Goal: Task Accomplishment & Management: Complete application form

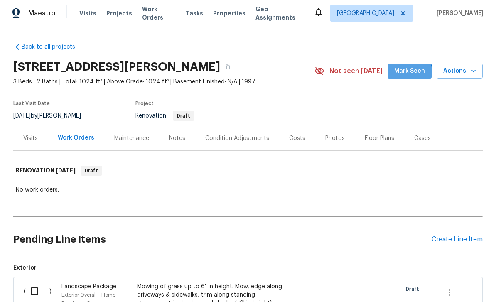
scroll to position [2, 0]
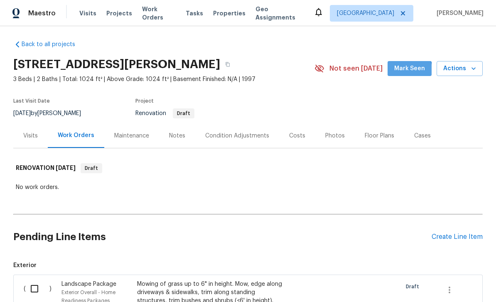
click at [346, 103] on section "[STREET_ADDRESS][PERSON_NAME] 3 Beds | 2 Baths | Total: 1024 ft² | Above Grade:…" at bounding box center [247, 89] width 469 height 70
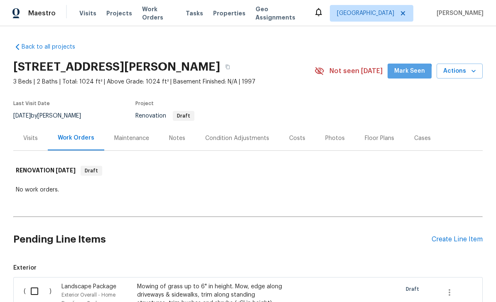
scroll to position [0, 0]
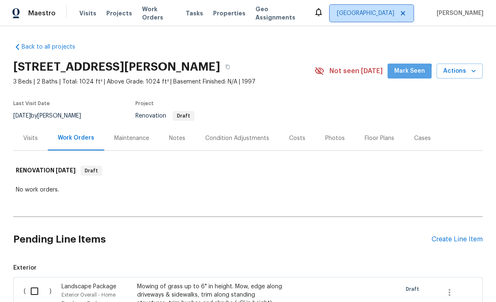
click at [346, 18] on span "[GEOGRAPHIC_DATA]" at bounding box center [371, 13] width 83 height 17
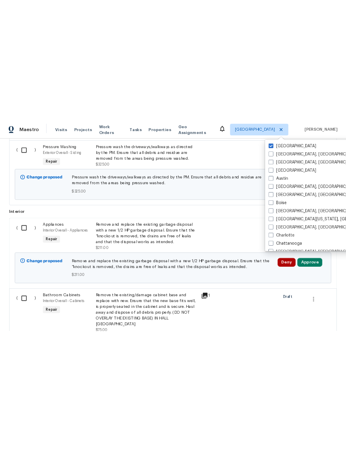
scroll to position [485, 0]
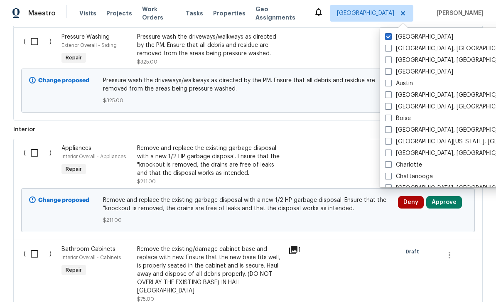
click at [145, 287] on div "Remove the existing/damage cabinet base and replace with new. Ensure that the n…" at bounding box center [210, 270] width 146 height 50
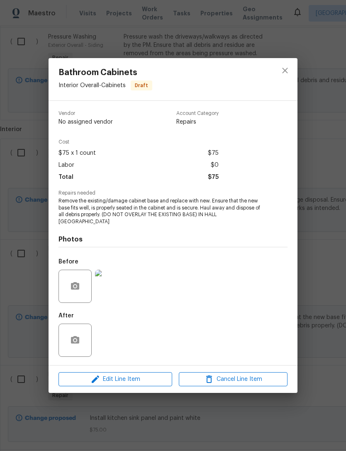
click at [297, 70] on div at bounding box center [285, 79] width 25 height 42
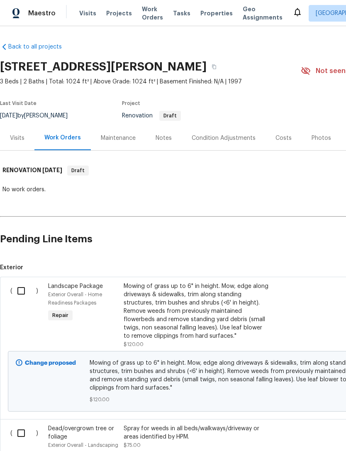
click at [24, 294] on input "checkbox" at bounding box center [24, 290] width 24 height 17
checkbox input "true"
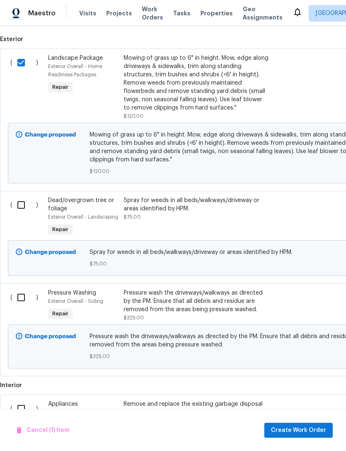
scroll to position [233, 0]
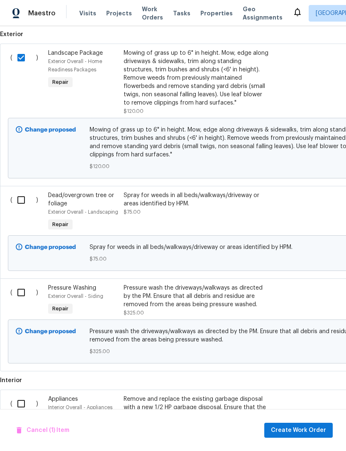
click at [24, 196] on input "checkbox" at bounding box center [24, 199] width 24 height 17
checkbox input "true"
click at [25, 292] on input "checkbox" at bounding box center [24, 292] width 24 height 17
checkbox input "true"
click at [294, 429] on span "Create Work Order" at bounding box center [298, 431] width 55 height 10
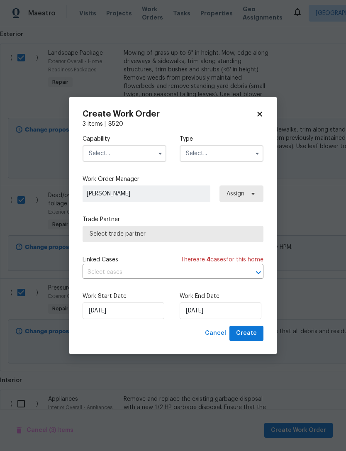
click at [99, 156] on input "text" at bounding box center [125, 153] width 84 height 17
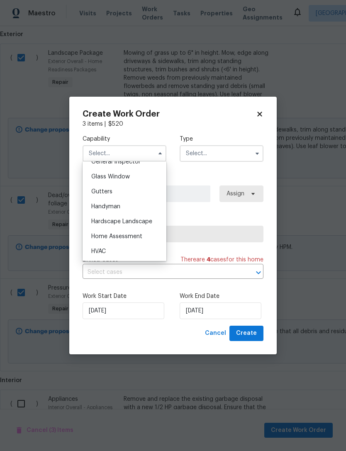
scroll to position [421, 0]
click at [109, 227] on div "Hardscape Landscape" at bounding box center [125, 221] width 80 height 15
type input "Hardscape Landscape"
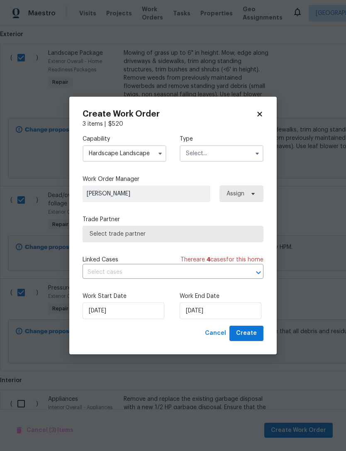
click at [200, 152] on input "text" at bounding box center [222, 153] width 84 height 17
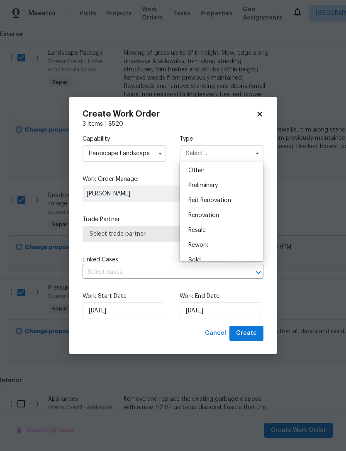
scroll to position [167, 0]
click at [204, 214] on span "Renovation" at bounding box center [204, 214] width 31 height 6
type input "Renovation"
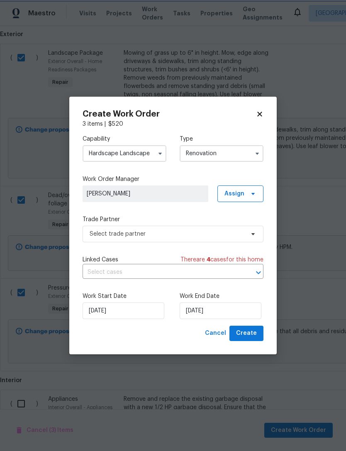
scroll to position [0, 0]
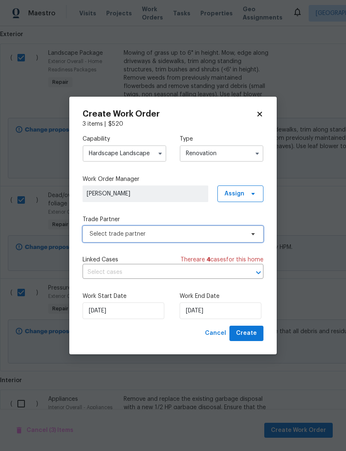
click at [118, 238] on span "Select trade partner" at bounding box center [173, 234] width 181 height 17
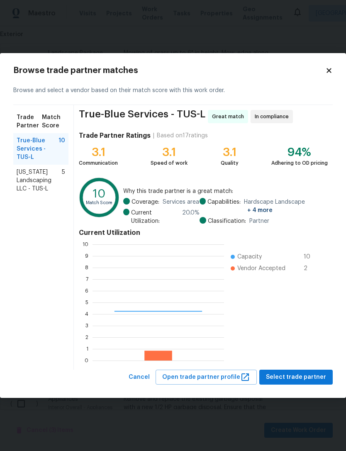
scroll to position [116, 132]
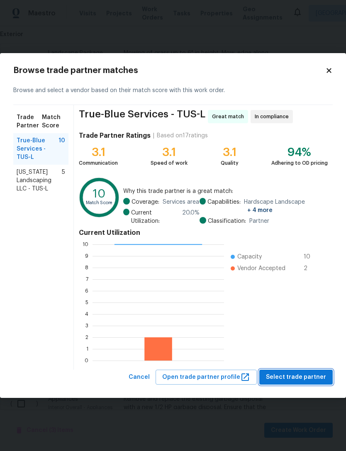
click at [294, 379] on span "Select trade partner" at bounding box center [296, 377] width 60 height 10
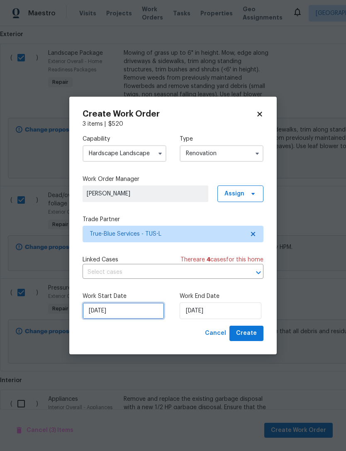
click at [122, 318] on input "8/22/2025" at bounding box center [124, 311] width 82 height 17
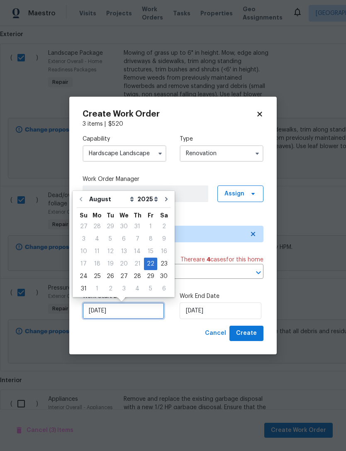
scroll to position [15, 0]
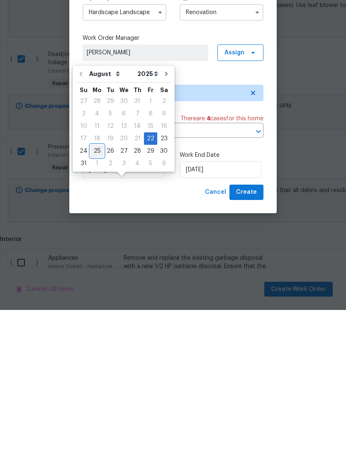
click at [96, 287] on div "25" at bounding box center [97, 293] width 13 height 12
type input "8/25/2025"
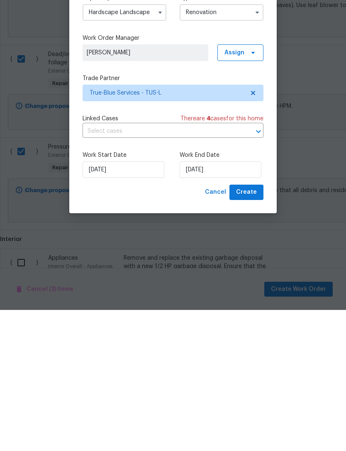
type input "8/25/2025"
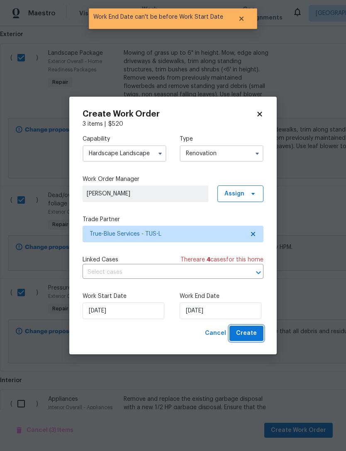
click at [249, 329] on button "Create" at bounding box center [247, 333] width 34 height 15
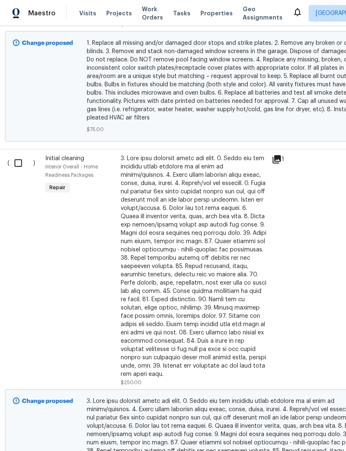
scroll to position [1047, 4]
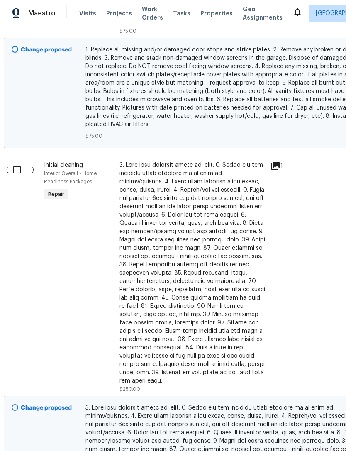
click at [20, 161] on input "checkbox" at bounding box center [20, 169] width 24 height 17
checkbox input "true"
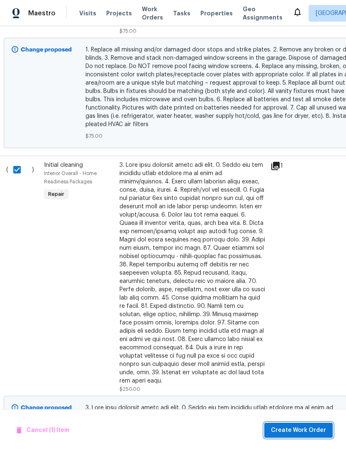
click at [303, 428] on span "Create Work Order" at bounding box center [298, 431] width 55 height 10
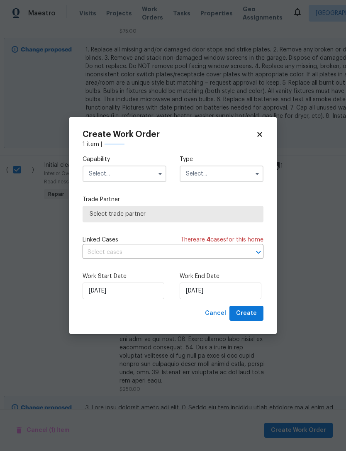
click at [106, 169] on input "text" at bounding box center [125, 174] width 84 height 17
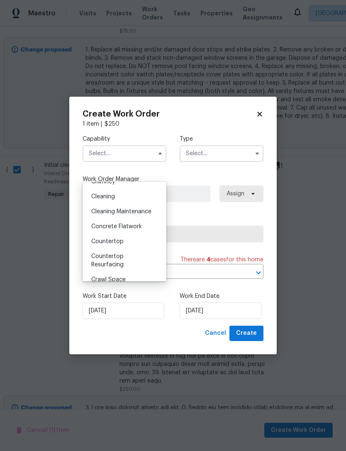
scroll to position [106, 0]
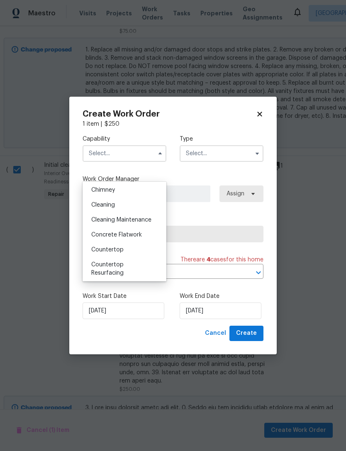
click at [103, 206] on span "Cleaning" at bounding box center [103, 205] width 24 height 6
type input "Cleaning"
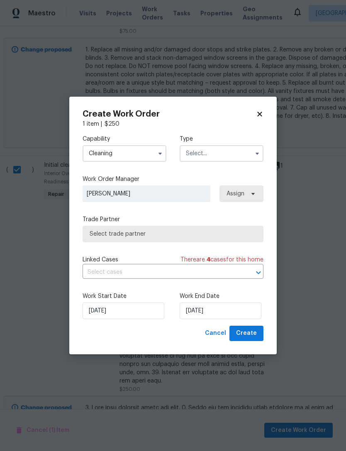
click at [203, 151] on input "text" at bounding box center [222, 153] width 84 height 17
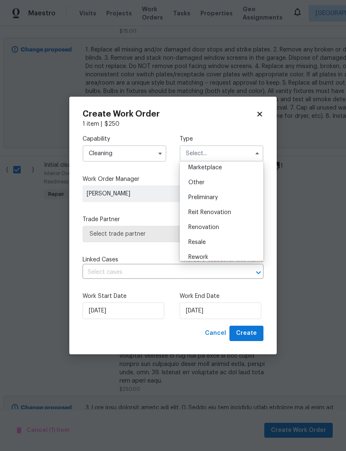
scroll to position [154, 0]
click at [199, 228] on span "Renovation" at bounding box center [204, 226] width 31 height 6
type input "Renovation"
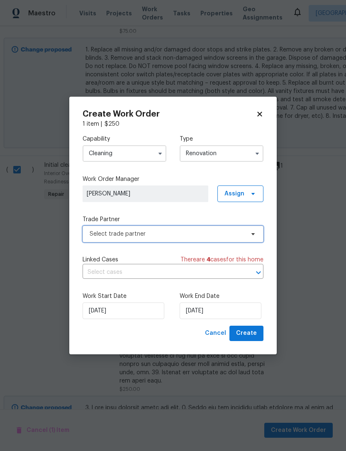
click at [145, 235] on span "Select trade partner" at bounding box center [167, 234] width 155 height 8
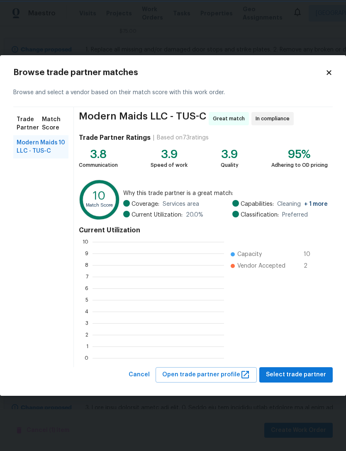
scroll to position [1, 1]
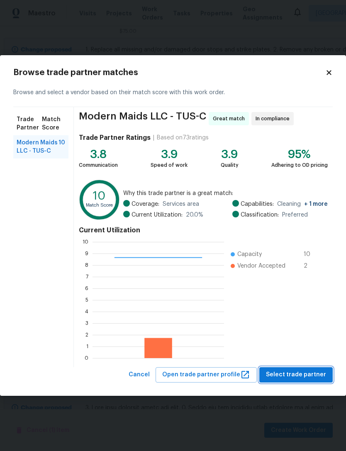
click at [311, 375] on span "Select trade partner" at bounding box center [296, 375] width 60 height 10
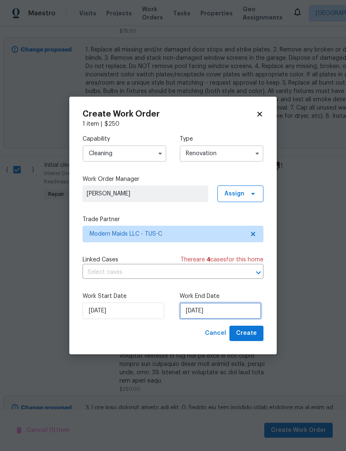
click at [196, 314] on input "8/22/2025" at bounding box center [221, 311] width 82 height 17
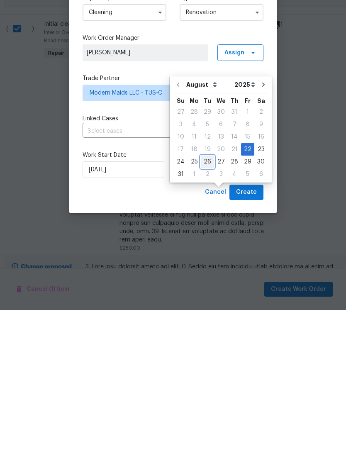
click at [206, 297] on div "26" at bounding box center [207, 303] width 13 height 12
type input "8/26/2025"
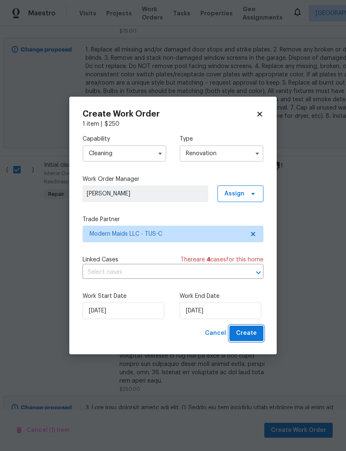
click at [252, 330] on span "Create" at bounding box center [246, 333] width 21 height 10
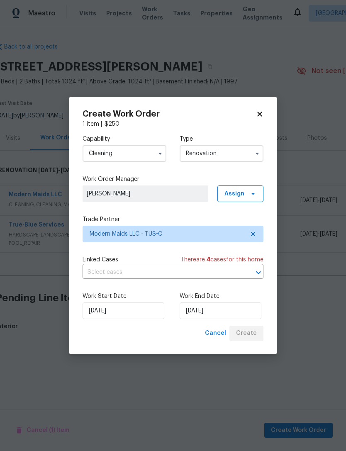
scroll to position [0, 0]
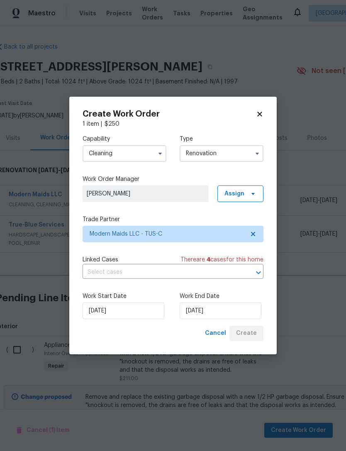
click at [252, 334] on div "Cancel Create" at bounding box center [233, 333] width 62 height 15
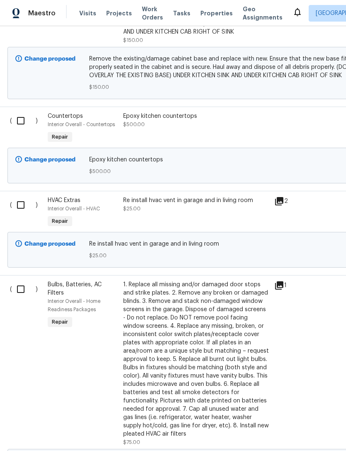
scroll to position [665, 0]
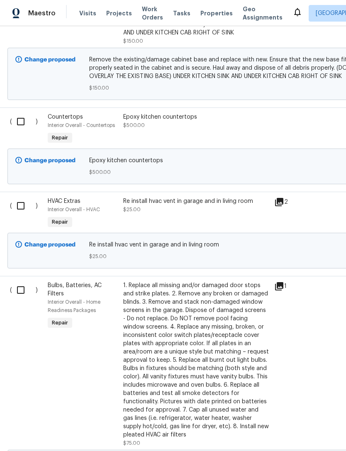
click at [23, 121] on input "checkbox" at bounding box center [24, 121] width 24 height 17
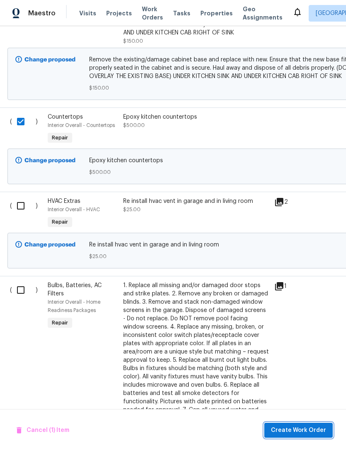
click at [298, 436] on button "Create Work Order" at bounding box center [299, 430] width 69 height 15
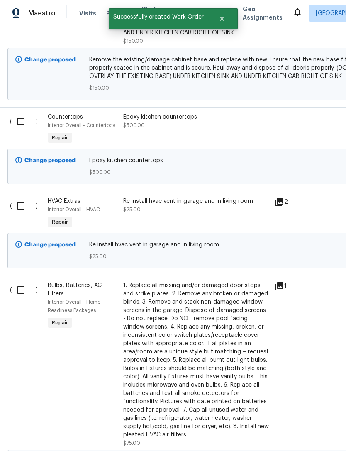
click at [100, 197] on div "HVAC Extras" at bounding box center [83, 201] width 71 height 8
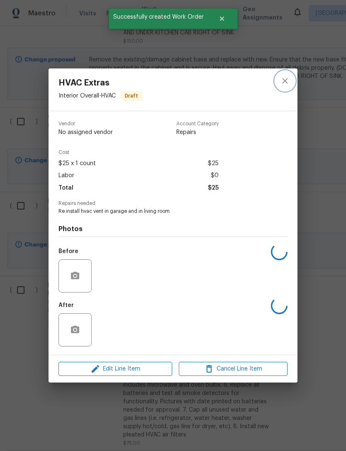
click at [287, 80] on icon "close" at bounding box center [285, 81] width 10 height 10
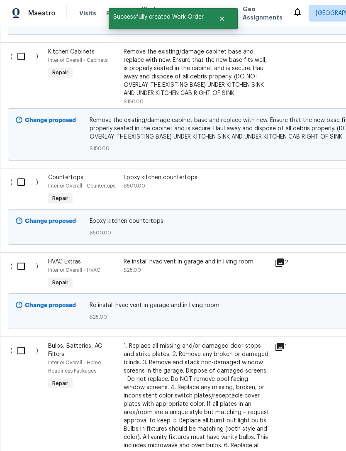
scroll to position [603, 0]
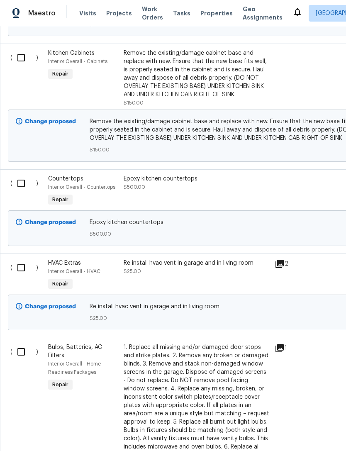
click at [24, 178] on input "checkbox" at bounding box center [24, 183] width 24 height 17
checkbox input "true"
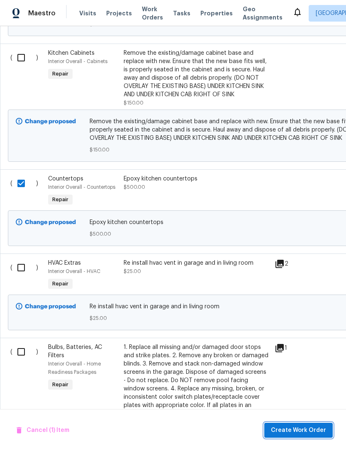
click at [304, 426] on span "Create Work Order" at bounding box center [298, 431] width 55 height 10
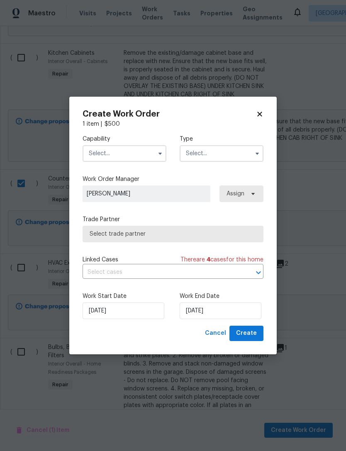
click at [143, 159] on input "text" at bounding box center [125, 153] width 84 height 17
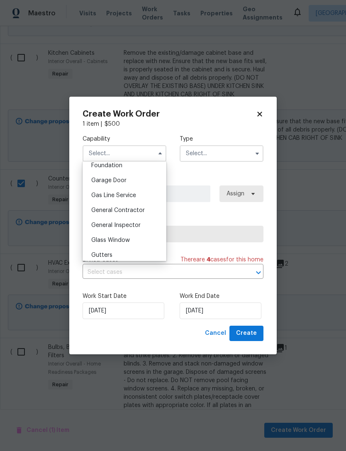
scroll to position [353, 0]
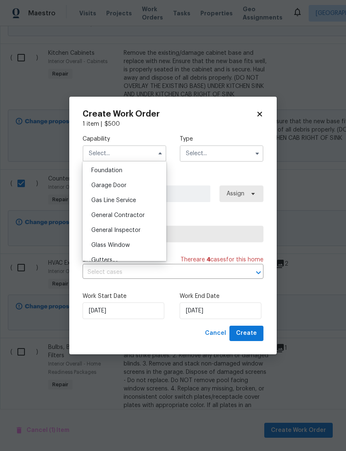
click at [140, 215] on span "General Contractor" at bounding box center [118, 216] width 54 height 6
type input "General Contractor"
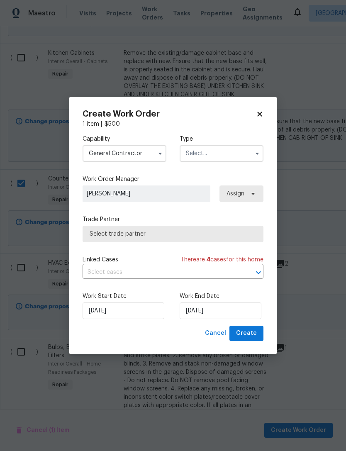
click at [227, 156] on input "text" at bounding box center [222, 153] width 84 height 17
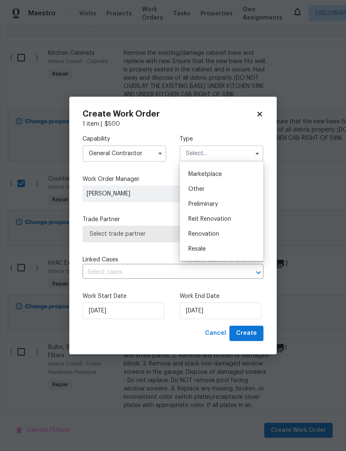
scroll to position [149, 0]
click at [220, 231] on div "Renovation" at bounding box center [222, 231] width 80 height 15
type input "Renovation"
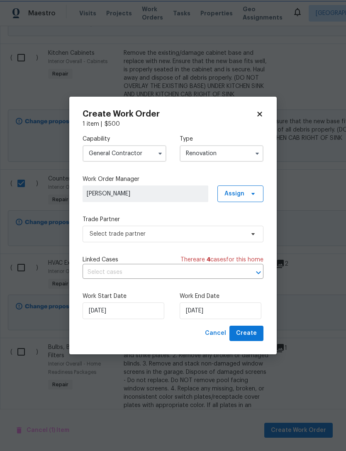
scroll to position [0, 0]
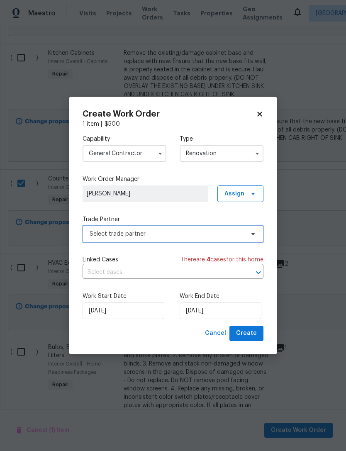
click at [195, 235] on span "Select trade partner" at bounding box center [167, 234] width 155 height 8
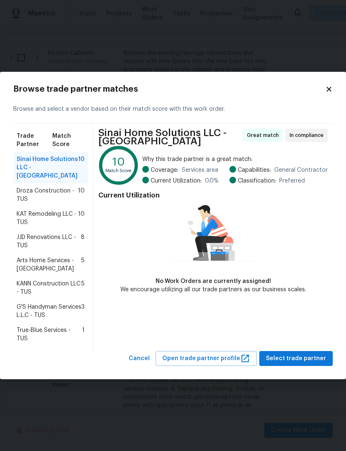
click at [30, 189] on span "Droza Construction - TUS" at bounding box center [47, 195] width 61 height 17
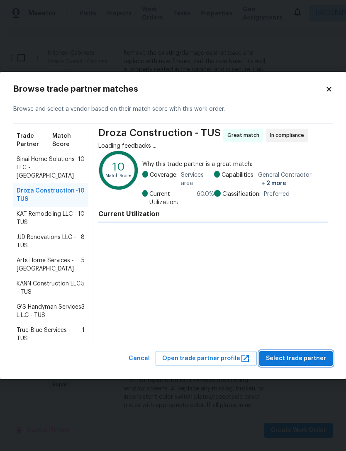
click at [294, 355] on span "Select trade partner" at bounding box center [296, 359] width 60 height 10
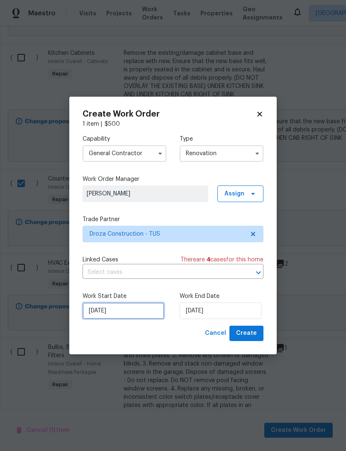
click at [117, 309] on input "8/22/2025" at bounding box center [124, 311] width 82 height 17
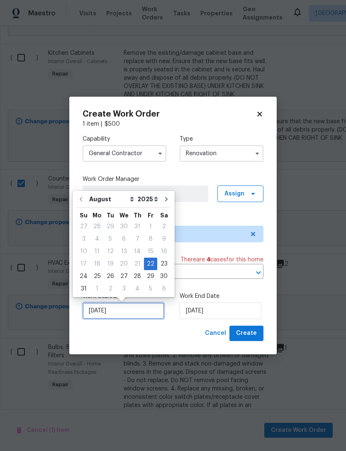
scroll to position [15, 0]
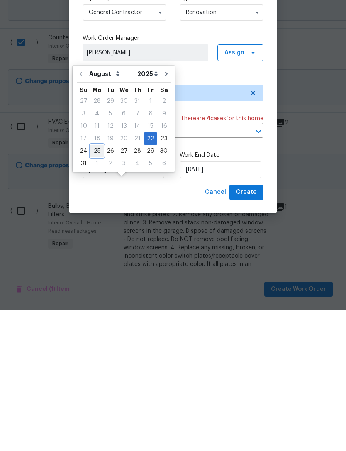
click at [91, 287] on div "25" at bounding box center [97, 293] width 13 height 12
type input "8/25/2025"
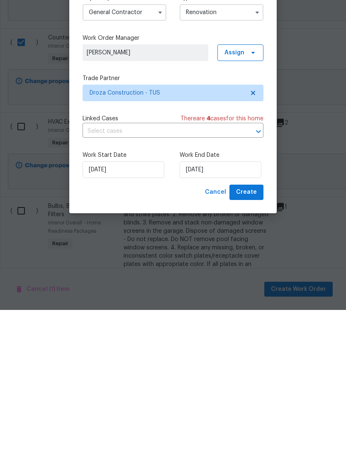
scroll to position [27, 0]
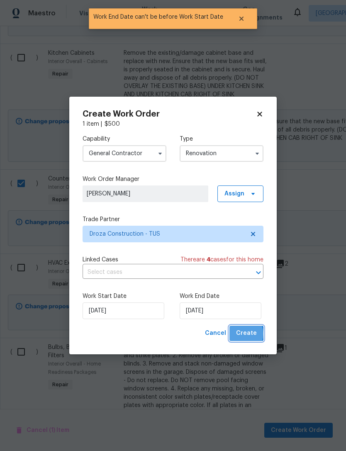
click at [245, 335] on span "Create" at bounding box center [246, 333] width 21 height 10
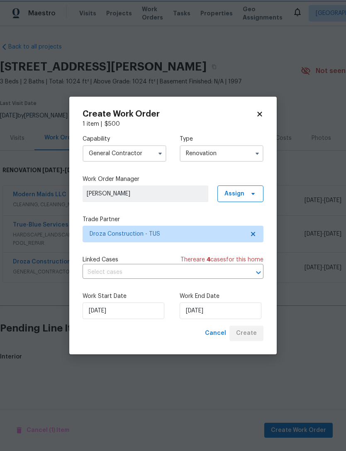
scroll to position [0, 0]
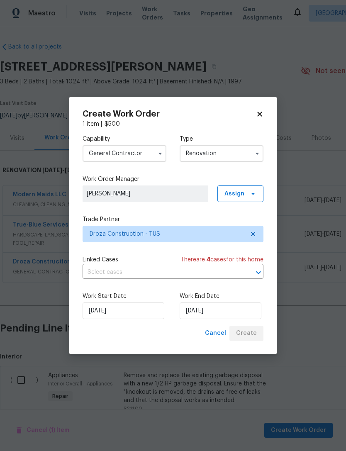
click at [253, 338] on div "Cancel Create" at bounding box center [233, 333] width 62 height 15
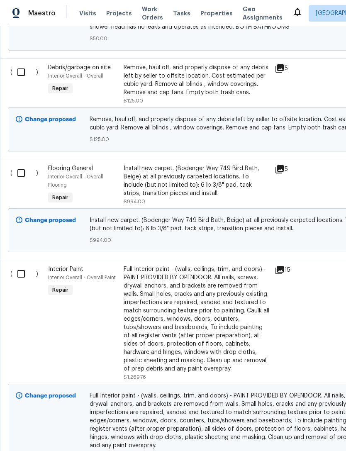
scroll to position [1433, 0]
click at [20, 167] on input "checkbox" at bounding box center [24, 172] width 24 height 17
checkbox input "true"
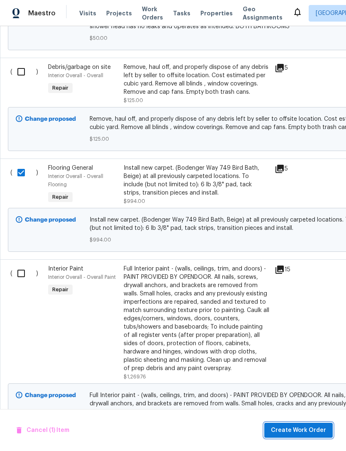
click at [300, 427] on span "Create Work Order" at bounding box center [298, 431] width 55 height 10
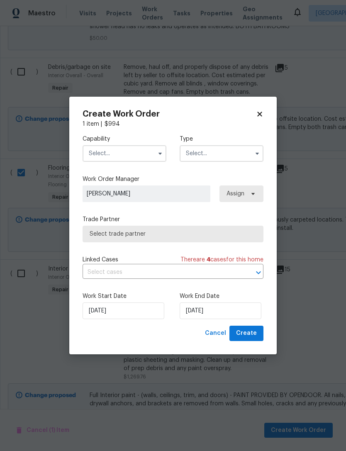
click at [100, 159] on input "text" at bounding box center [125, 153] width 84 height 17
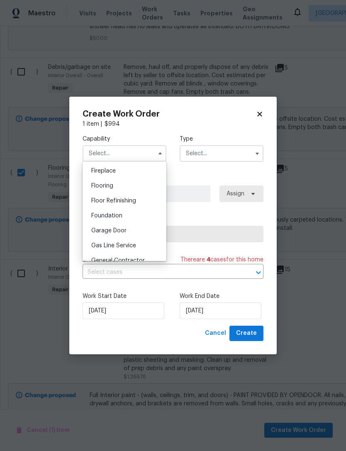
scroll to position [301, 0]
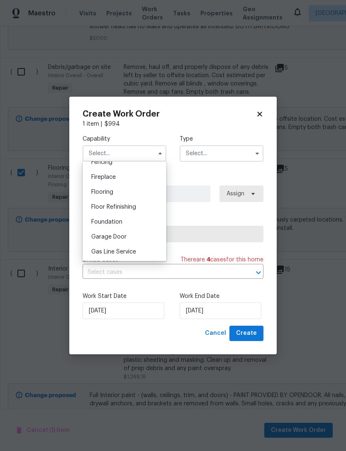
click at [105, 193] on span "Flooring" at bounding box center [102, 192] width 22 height 6
type input "Flooring"
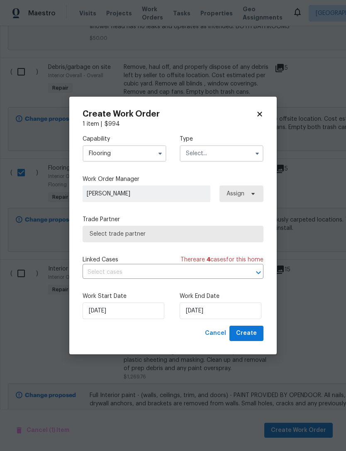
click at [212, 156] on input "text" at bounding box center [222, 153] width 84 height 17
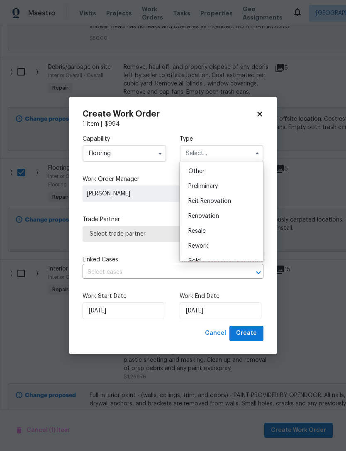
scroll to position [164, 0]
click at [203, 217] on span "Renovation" at bounding box center [204, 216] width 31 height 6
type input "Renovation"
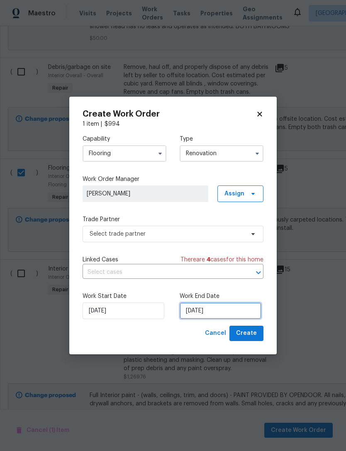
click at [201, 313] on input "8/22/2025" at bounding box center [221, 311] width 82 height 17
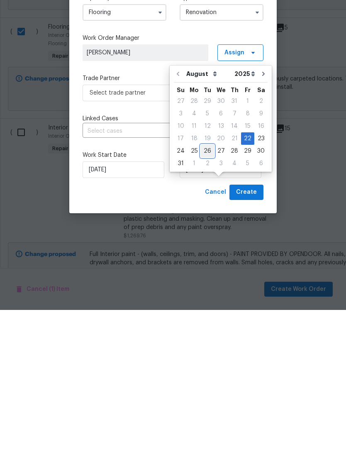
click at [205, 287] on div "26" at bounding box center [207, 293] width 13 height 12
type input "8/26/2025"
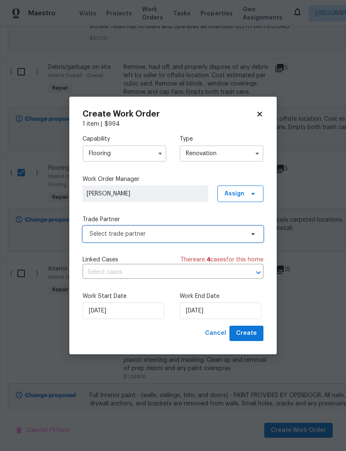
click at [251, 235] on icon at bounding box center [253, 234] width 7 height 7
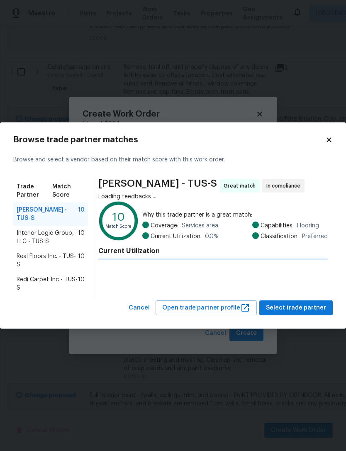
click at [32, 254] on span "Real Floors Inc. - TUS-S" at bounding box center [47, 260] width 61 height 17
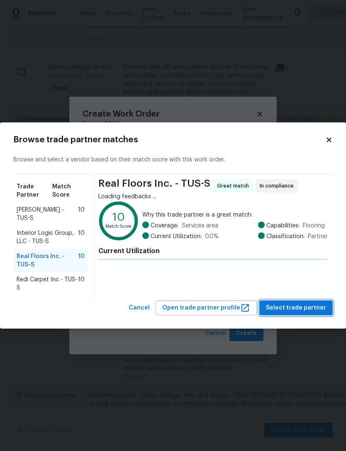
click at [309, 307] on span "Select trade partner" at bounding box center [296, 308] width 60 height 10
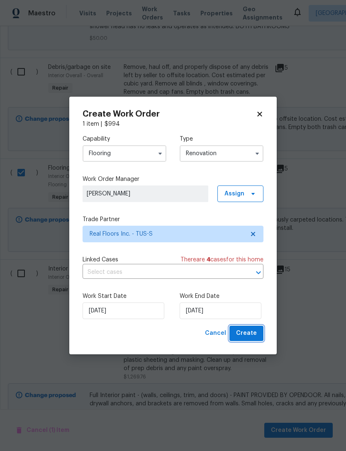
click at [255, 329] on button "Create" at bounding box center [247, 333] width 34 height 15
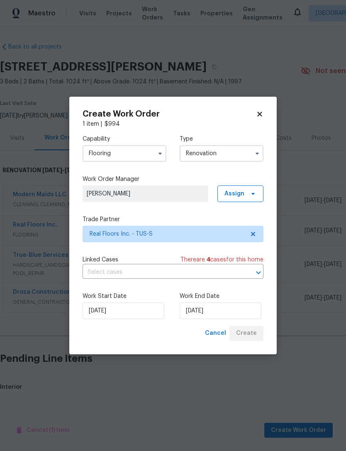
scroll to position [0, 0]
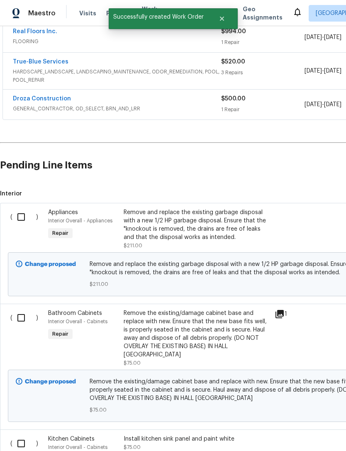
scroll to position [195, 0]
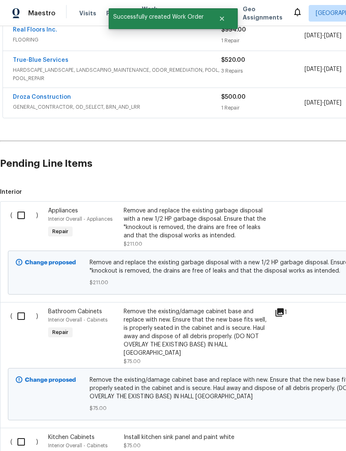
click at [14, 213] on input "checkbox" at bounding box center [24, 215] width 24 height 17
checkbox input "true"
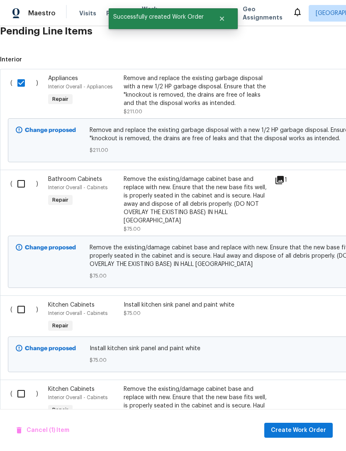
scroll to position [328, 0]
click at [19, 183] on input "checkbox" at bounding box center [24, 183] width 24 height 17
checkbox input "true"
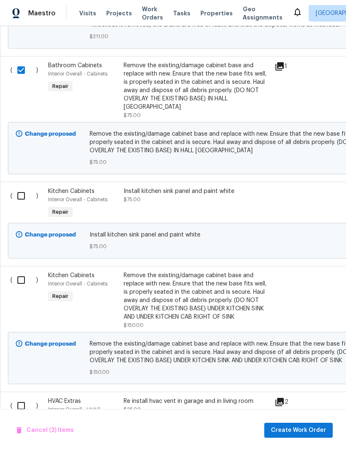
scroll to position [441, 0]
click at [15, 188] on input "checkbox" at bounding box center [24, 195] width 24 height 17
checkbox input "true"
click at [15, 272] on input "checkbox" at bounding box center [24, 280] width 24 height 17
checkbox input "true"
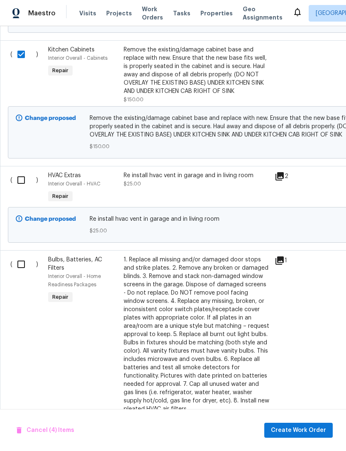
scroll to position [667, 0]
click at [23, 171] on input "checkbox" at bounding box center [24, 179] width 24 height 17
checkbox input "true"
click at [17, 263] on input "checkbox" at bounding box center [24, 264] width 24 height 17
checkbox input "true"
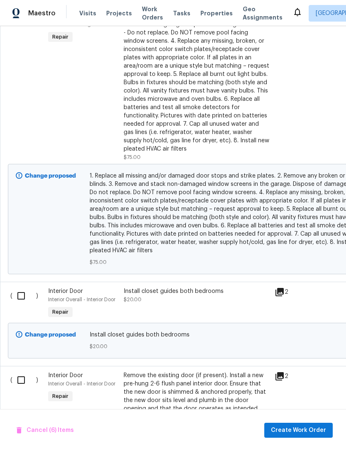
scroll to position [929, 0]
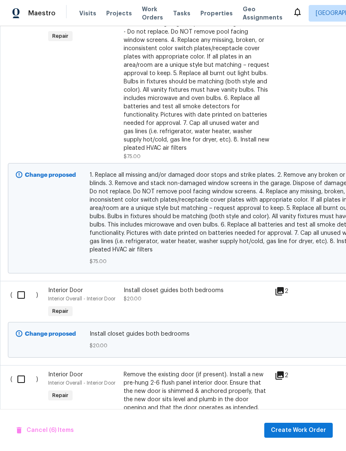
click at [23, 292] on input "checkbox" at bounding box center [24, 295] width 24 height 17
checkbox input "true"
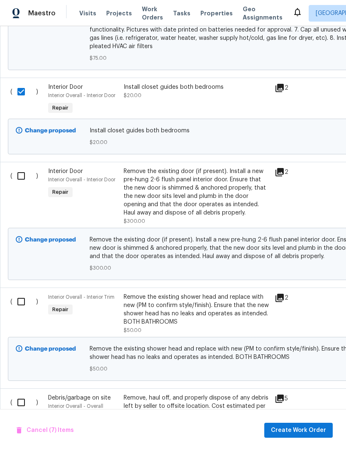
scroll to position [1132, 0]
click at [17, 169] on input "checkbox" at bounding box center [24, 175] width 24 height 17
checkbox input "true"
click at [19, 294] on input "checkbox" at bounding box center [24, 301] width 24 height 17
checkbox input "true"
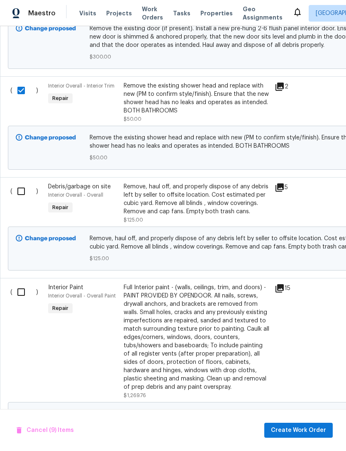
scroll to position [0, 0]
click at [17, 186] on input "checkbox" at bounding box center [24, 191] width 24 height 17
checkbox input "true"
click at [22, 286] on input "checkbox" at bounding box center [24, 292] width 24 height 17
checkbox input "true"
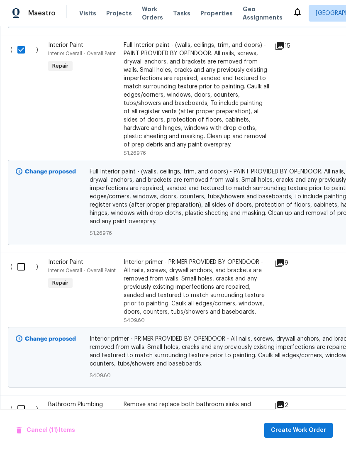
click at [24, 265] on input "checkbox" at bounding box center [24, 266] width 24 height 17
checkbox input "true"
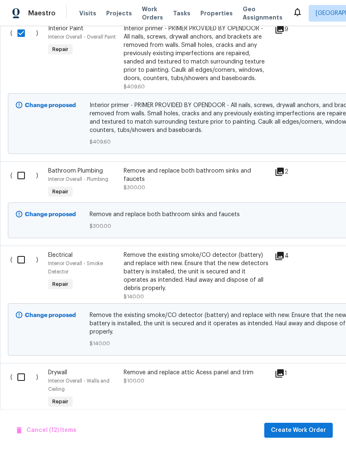
click at [20, 173] on input "checkbox" at bounding box center [24, 175] width 24 height 17
checkbox input "true"
click at [22, 251] on input "checkbox" at bounding box center [24, 259] width 24 height 17
checkbox input "true"
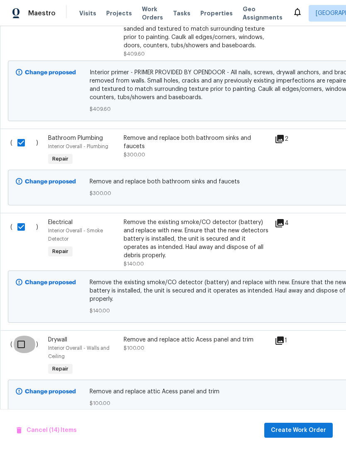
click at [22, 341] on input "checkbox" at bounding box center [24, 344] width 24 height 17
checkbox input "true"
click at [308, 430] on span "Create Work Order" at bounding box center [298, 431] width 55 height 10
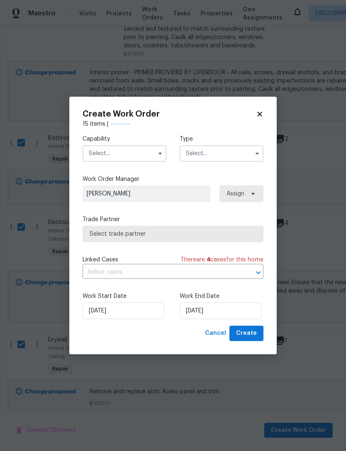
click at [101, 147] on input "text" at bounding box center [125, 153] width 84 height 17
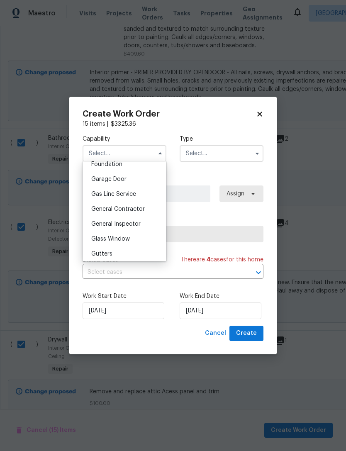
click at [112, 213] on div "General Contractor" at bounding box center [125, 209] width 80 height 15
type input "General Contractor"
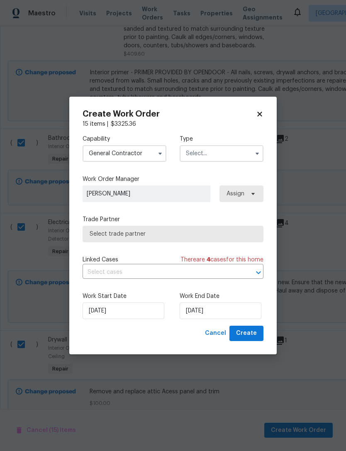
click at [203, 150] on input "text" at bounding box center [222, 153] width 84 height 17
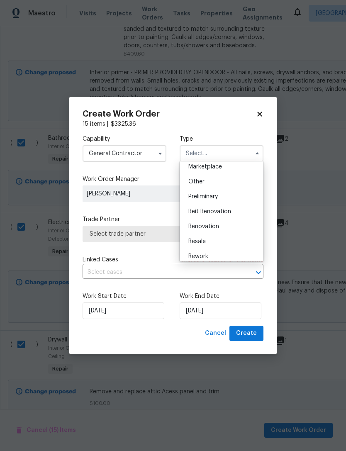
click at [203, 226] on span "Renovation" at bounding box center [204, 227] width 31 height 6
type input "Renovation"
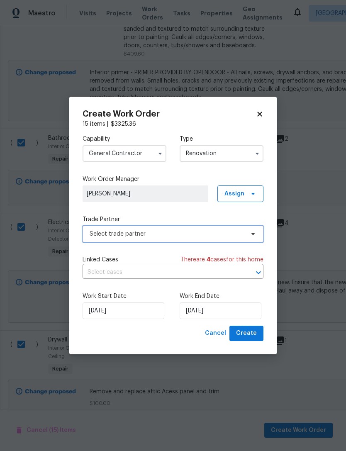
click at [121, 232] on span "Select trade partner" at bounding box center [167, 234] width 155 height 8
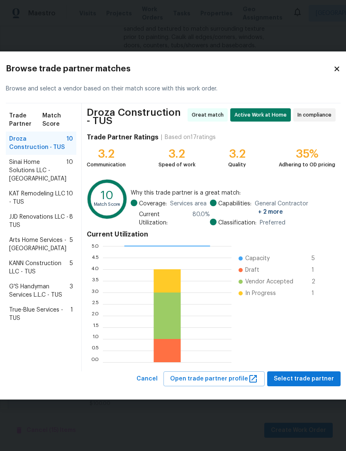
click at [34, 253] on span "Arts Home Services - TUS" at bounding box center [39, 244] width 61 height 17
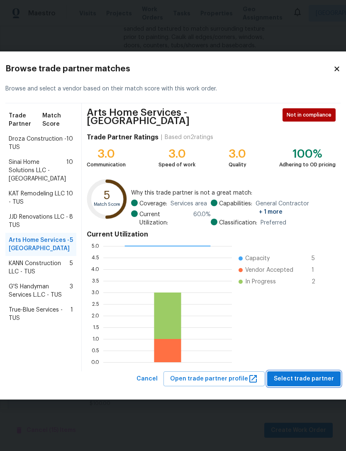
click at [322, 380] on span "Select trade partner" at bounding box center [304, 379] width 60 height 10
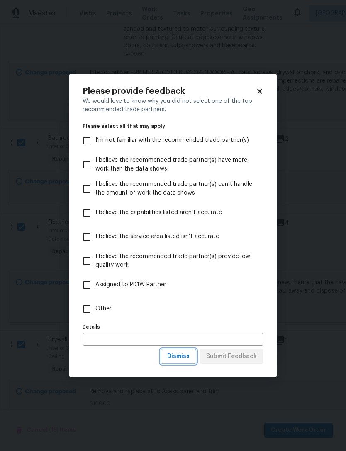
click at [185, 358] on span "Dismiss" at bounding box center [178, 357] width 22 height 10
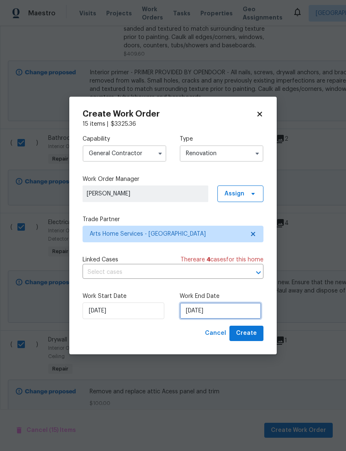
click at [242, 310] on input "8/22/2025" at bounding box center [221, 311] width 82 height 17
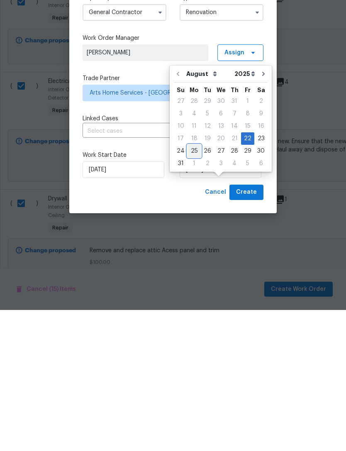
click at [191, 287] on div "25" at bounding box center [194, 293] width 13 height 12
type input "8/25/2025"
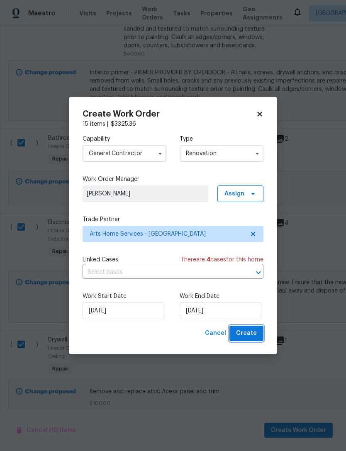
click at [254, 330] on span "Create" at bounding box center [246, 333] width 21 height 10
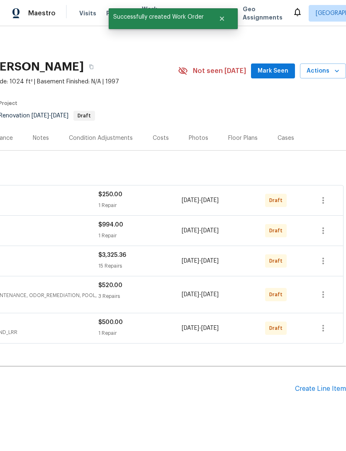
scroll to position [0, 123]
click at [325, 323] on icon "button" at bounding box center [323, 328] width 10 height 10
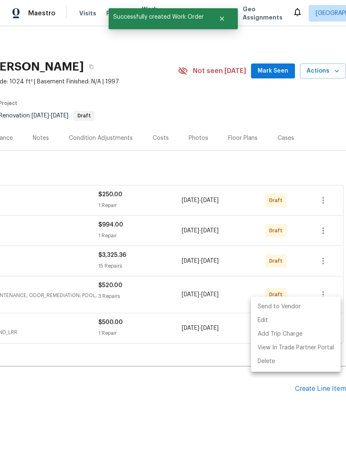
click at [317, 307] on li "Send to Vendor" at bounding box center [296, 307] width 90 height 14
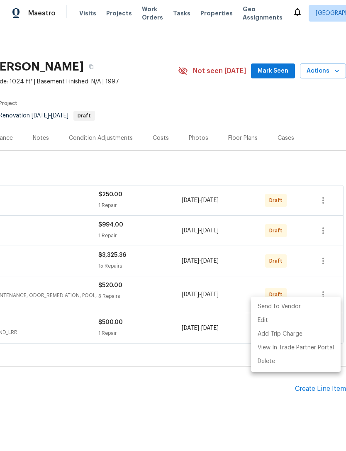
click at [326, 274] on div at bounding box center [173, 225] width 346 height 451
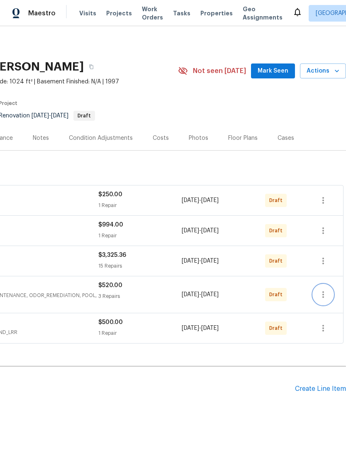
click at [325, 290] on icon "button" at bounding box center [323, 295] width 10 height 10
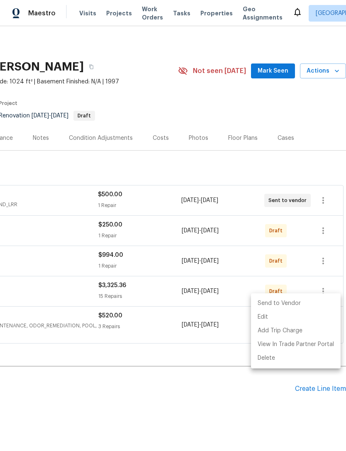
click at [320, 272] on div at bounding box center [173, 225] width 346 height 451
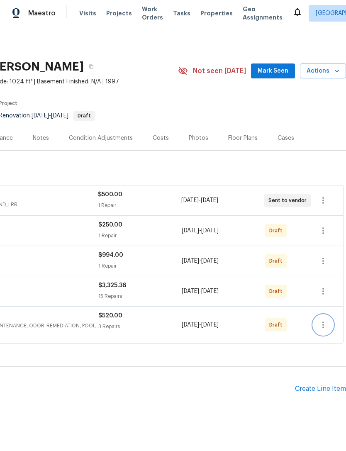
click at [326, 320] on icon "button" at bounding box center [323, 325] width 10 height 10
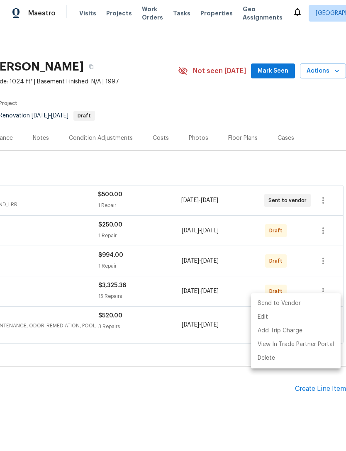
click at [318, 301] on li "Send to Vendor" at bounding box center [296, 304] width 90 height 14
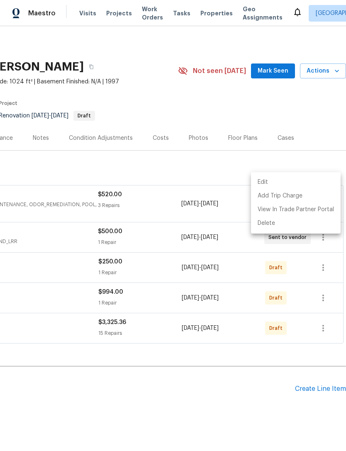
click at [327, 304] on div at bounding box center [173, 225] width 346 height 451
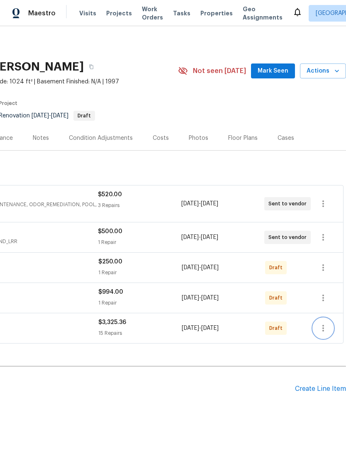
click at [325, 323] on icon "button" at bounding box center [323, 328] width 10 height 10
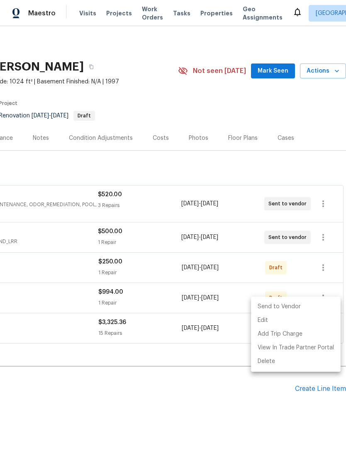
click at [323, 311] on li "Send to Vendor" at bounding box center [296, 307] width 90 height 14
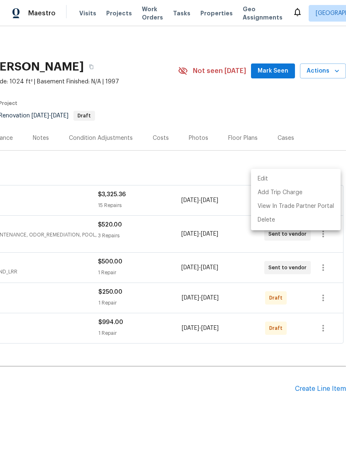
click at [326, 309] on div at bounding box center [173, 225] width 346 height 451
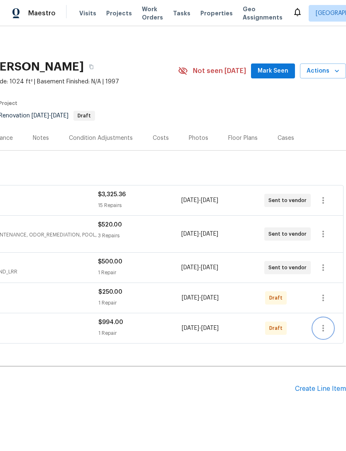
click at [328, 323] on icon "button" at bounding box center [323, 328] width 10 height 10
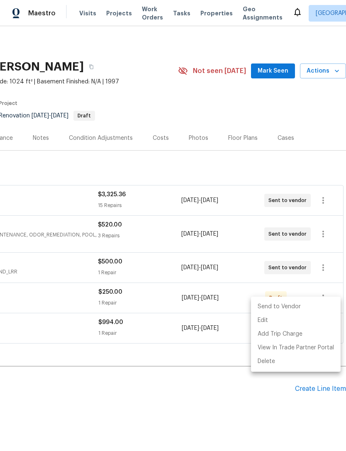
click at [309, 307] on li "Send to Vendor" at bounding box center [296, 307] width 90 height 14
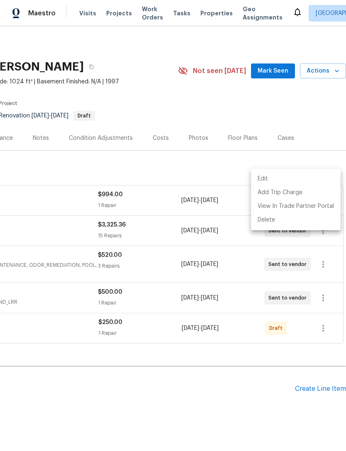
click at [327, 311] on div at bounding box center [173, 225] width 346 height 451
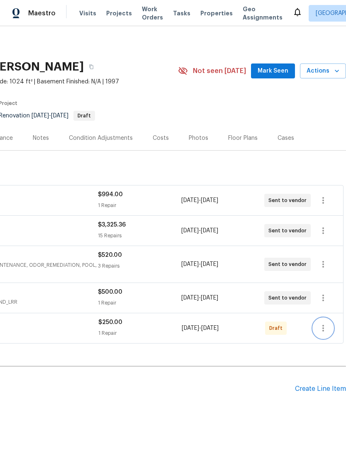
click at [324, 323] on icon "button" at bounding box center [323, 328] width 10 height 10
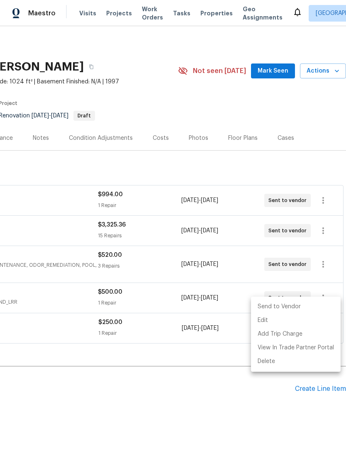
click at [317, 310] on li "Send to Vendor" at bounding box center [296, 307] width 90 height 14
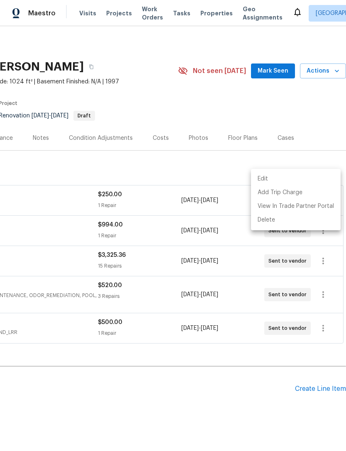
click at [173, 116] on div at bounding box center [173, 225] width 346 height 451
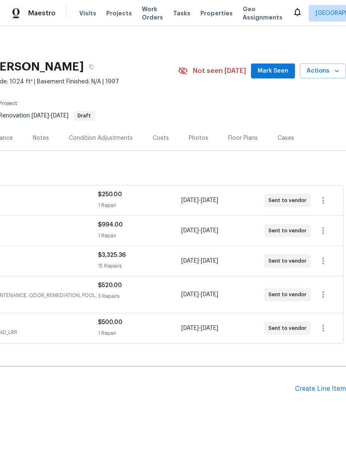
click at [158, 134] on div "Costs" at bounding box center [161, 138] width 16 height 8
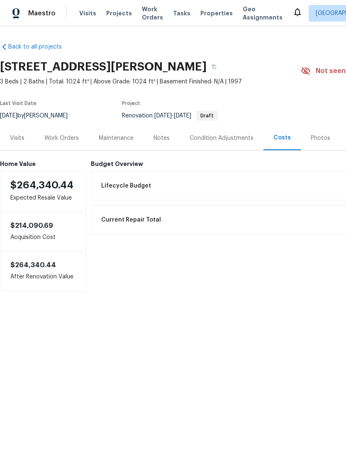
click at [61, 135] on div "Work Orders" at bounding box center [61, 138] width 34 height 8
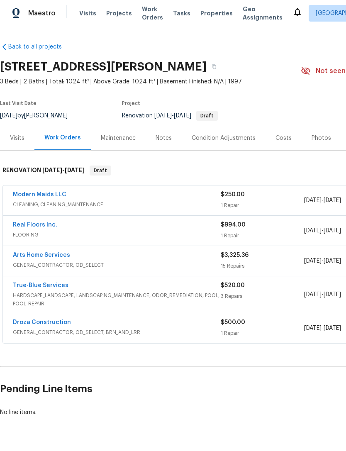
click at [37, 193] on link "Modern Maids LLC" at bounding box center [40, 195] width 54 height 6
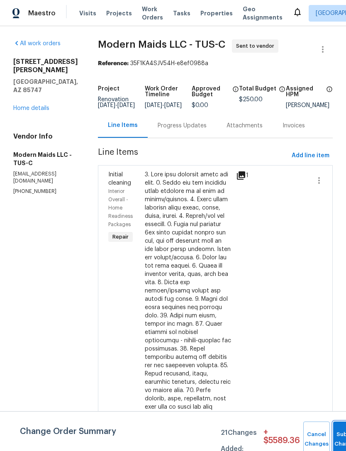
click at [339, 434] on button "Submit Changes" at bounding box center [346, 440] width 27 height 36
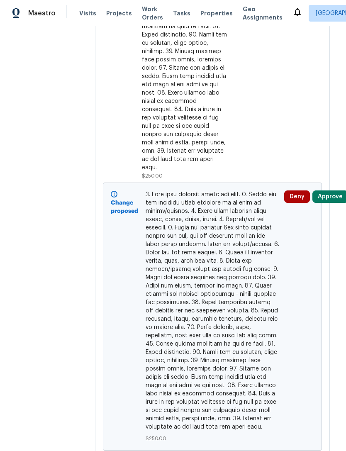
scroll to position [397, 3]
click at [338, 204] on button "Approve" at bounding box center [331, 197] width 36 height 12
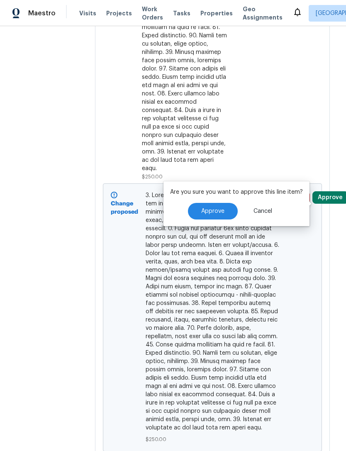
click at [225, 214] on button "Approve" at bounding box center [213, 211] width 50 height 17
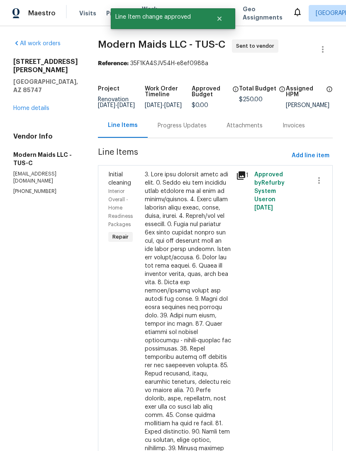
scroll to position [0, 0]
click at [27, 105] on link "Home details" at bounding box center [31, 108] width 36 height 6
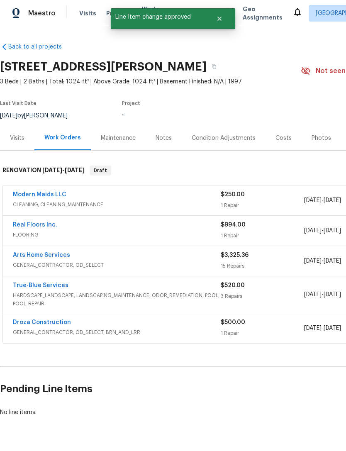
click at [40, 256] on link "Arts Home Services" at bounding box center [41, 255] width 57 height 6
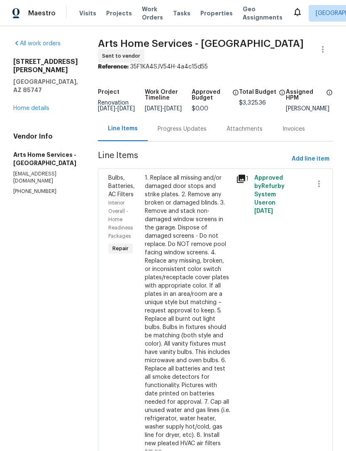
click at [26, 105] on link "Home details" at bounding box center [31, 108] width 36 height 6
